Goal: Task Accomplishment & Management: Use online tool/utility

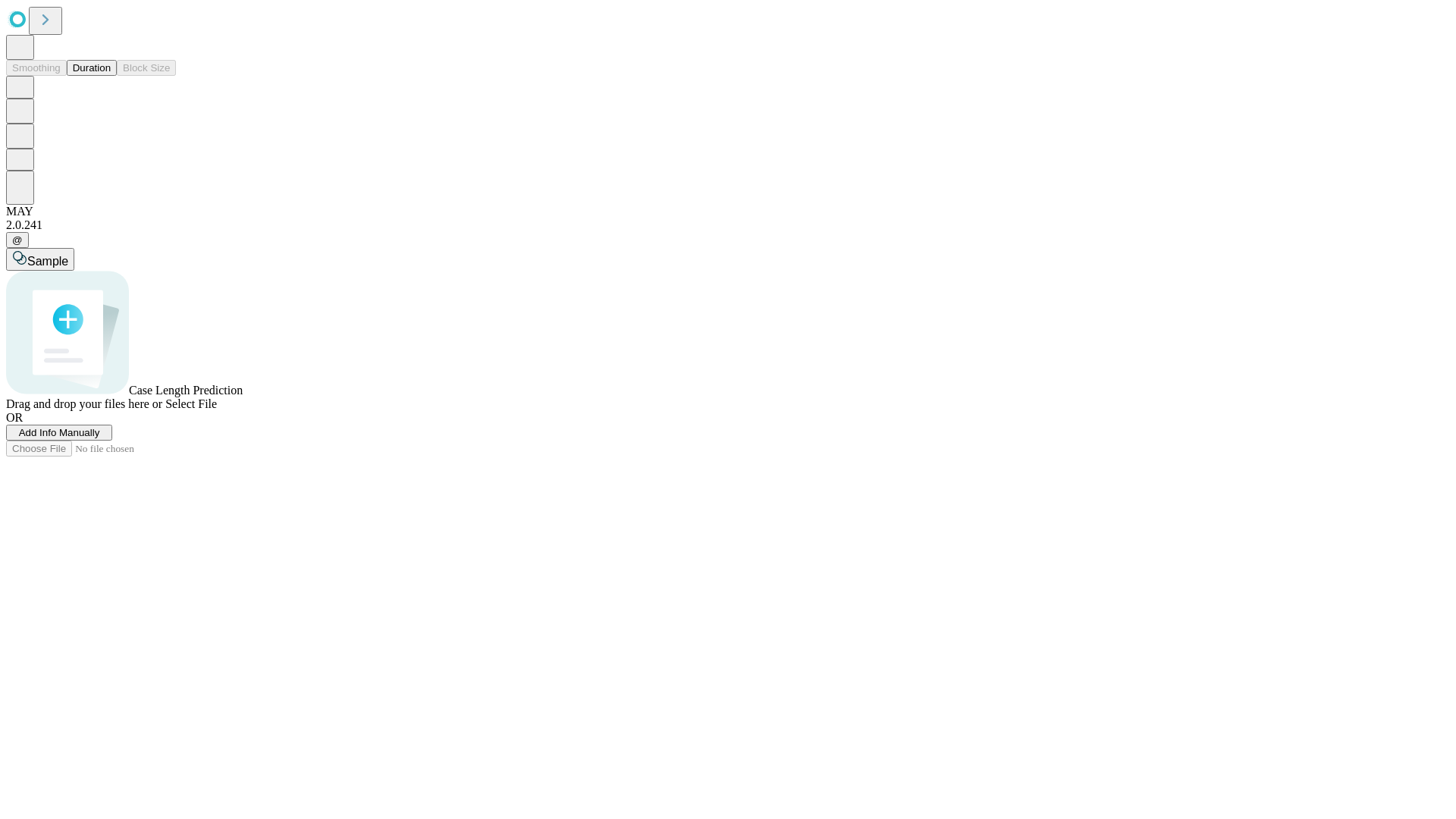
click at [111, 76] on button "Duration" at bounding box center [92, 67] width 50 height 16
click at [100, 439] on span "Add Info Manually" at bounding box center [59, 432] width 81 height 11
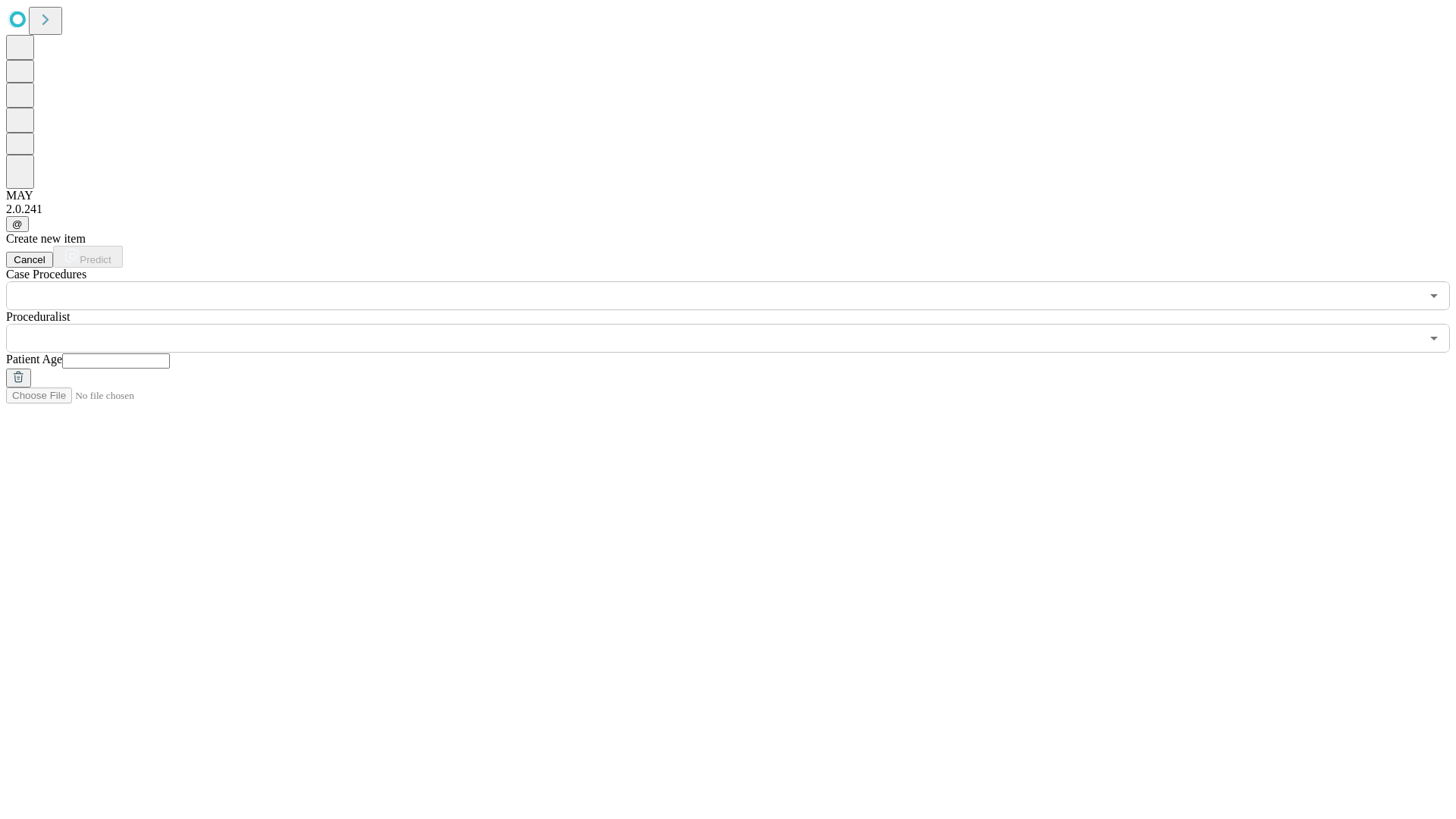
click at [170, 353] on input "text" at bounding box center [115, 360] width 108 height 15
type input "**"
click at [739, 324] on input "text" at bounding box center [713, 338] width 1414 height 29
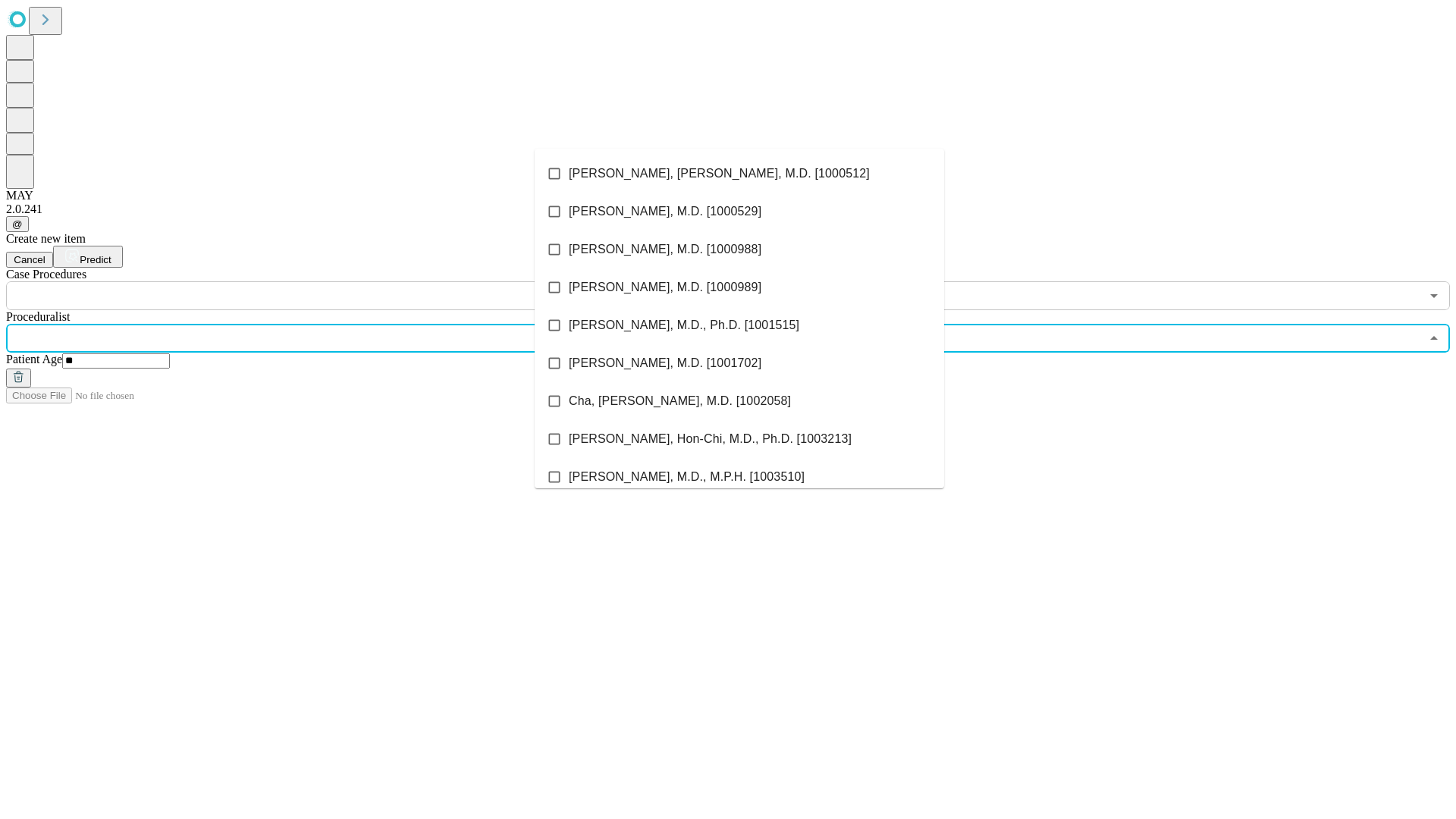
click at [739, 173] on li "[PERSON_NAME], [PERSON_NAME], M.D. [1000512]" at bounding box center [739, 173] width 410 height 38
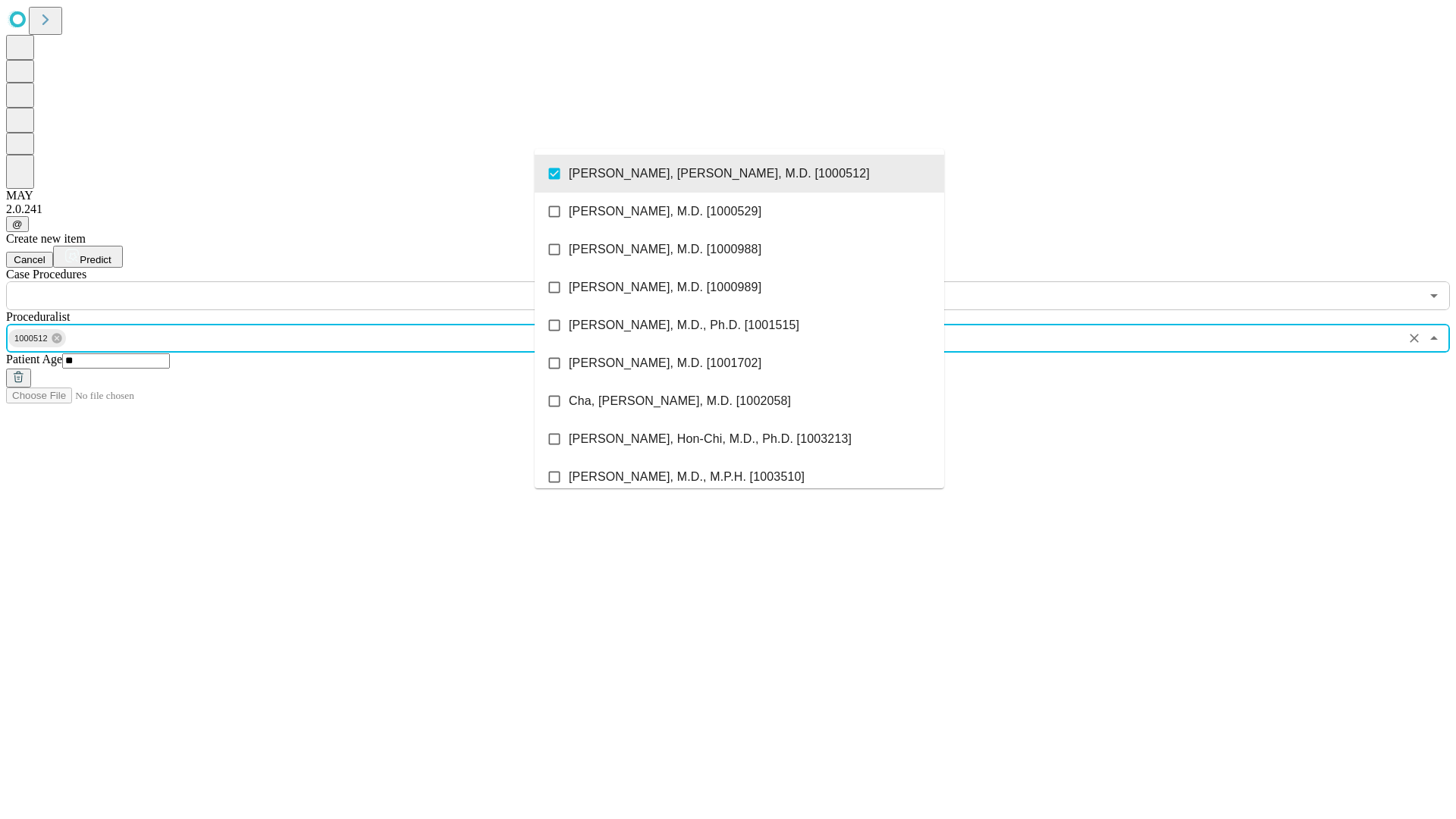
click at [319, 282] on input "text" at bounding box center [713, 296] width 1414 height 29
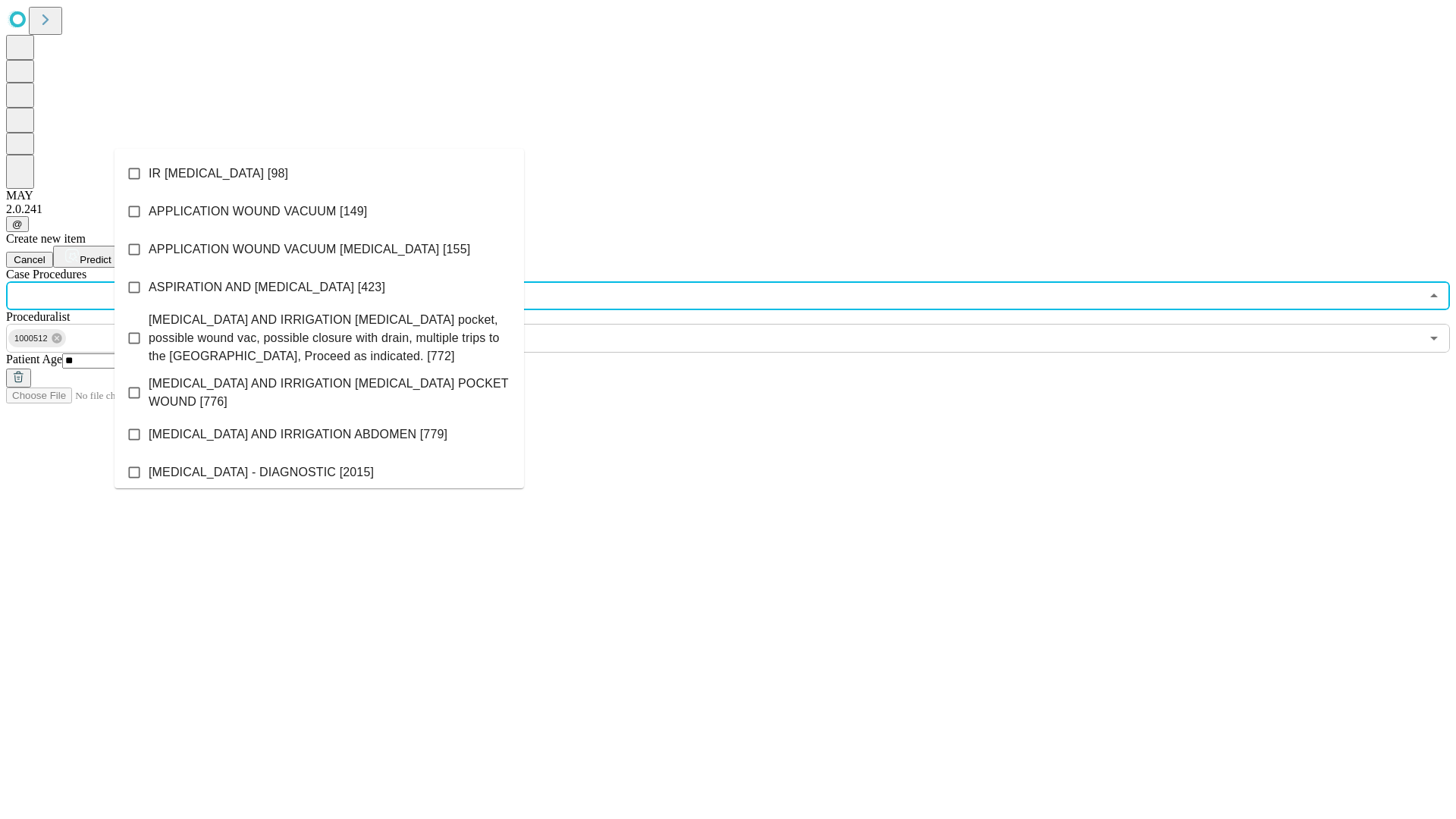
click at [319, 173] on li "IR [MEDICAL_DATA] [98]" at bounding box center [319, 173] width 410 height 38
